Goal: Download file/media

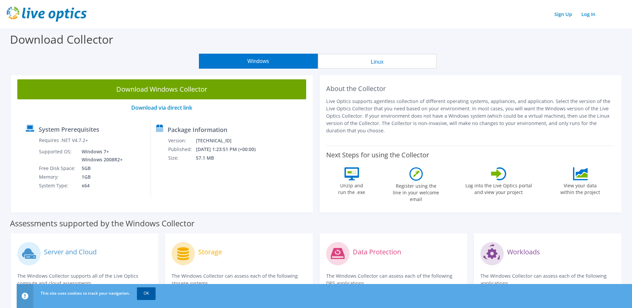
click at [149, 293] on link "OK" at bounding box center [146, 293] width 19 height 12
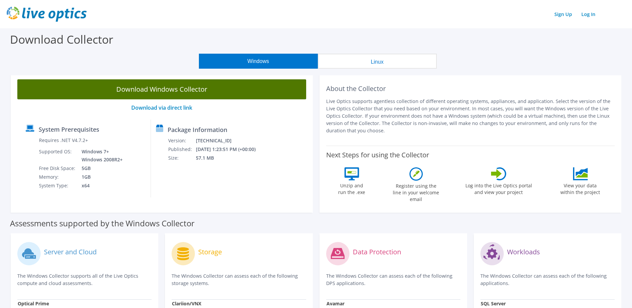
click at [156, 91] on link "Download Windows Collector" at bounding box center [161, 89] width 289 height 20
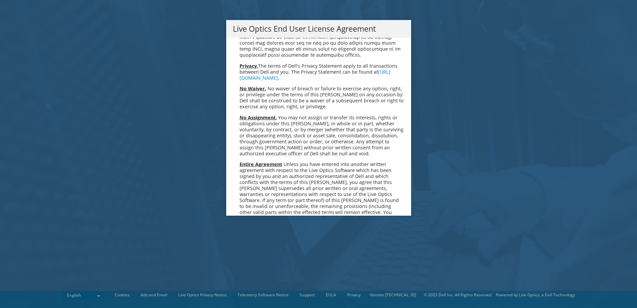
scroll to position [2518, 0]
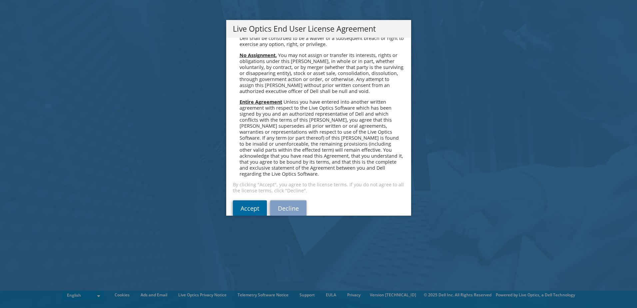
click at [254, 200] on link "Accept" at bounding box center [250, 208] width 34 height 16
